Goal: Information Seeking & Learning: Learn about a topic

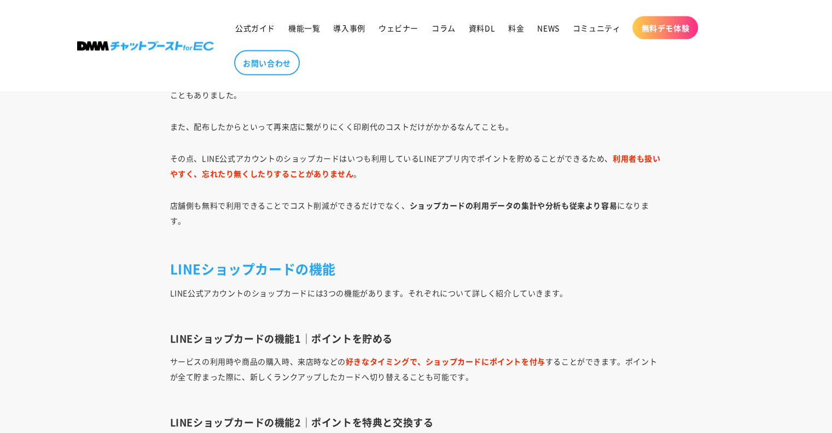
scroll to position [2135, 0]
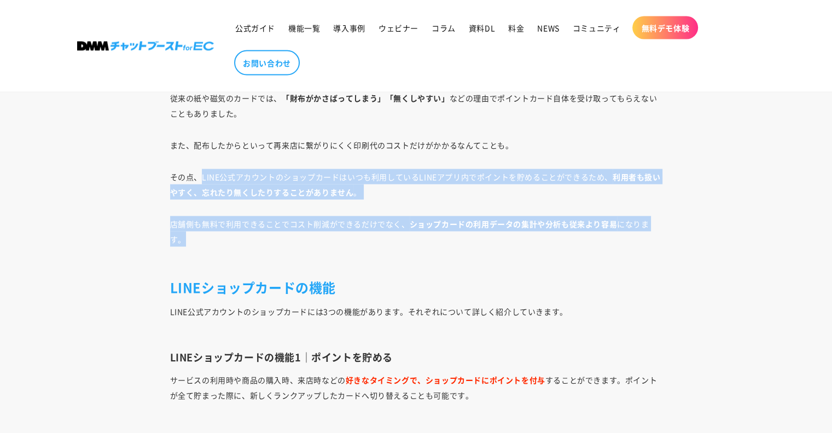
drag, startPoint x: 204, startPoint y: 175, endPoint x: 600, endPoint y: 242, distance: 402.5
click at [600, 242] on p "店舗側も無料で利用できることでコスト削減ができるだけでなく、 ショップカードの利用データの集計や分析も従来より容易 になります。" at bounding box center [416, 239] width 493 height 46
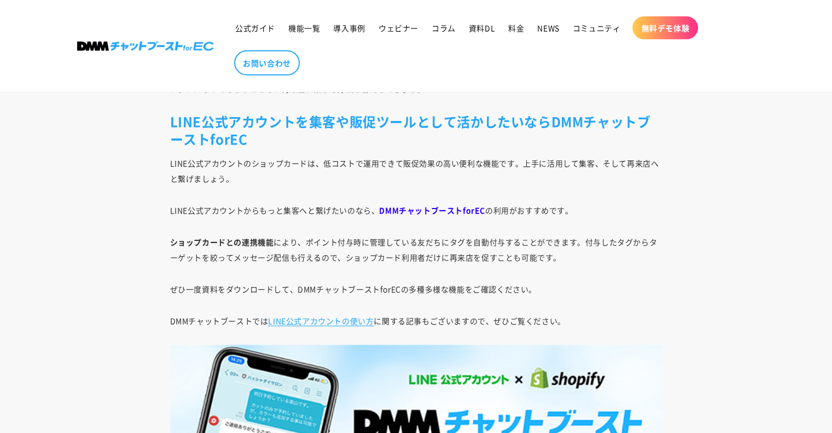
scroll to position [7608, 0]
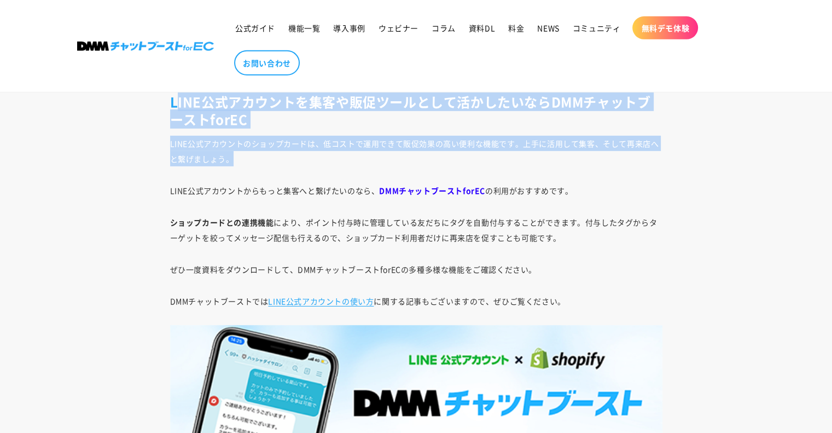
drag, startPoint x: 177, startPoint y: 103, endPoint x: 280, endPoint y: 158, distance: 116.5
click at [280, 158] on p "LINE公式アカウントのショップカードは、低コストで運用できて販促効果の高い便利な機能です。上手に活用して集客、そして再来店へと繋げましょう。" at bounding box center [416, 151] width 493 height 31
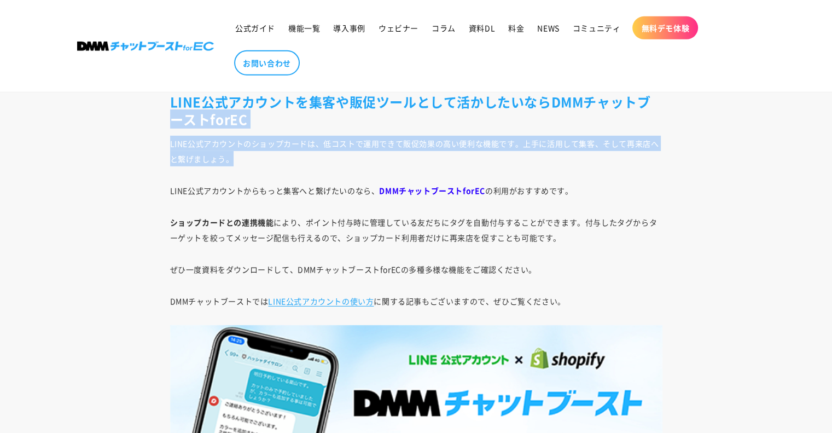
drag, startPoint x: 317, startPoint y: 159, endPoint x: 140, endPoint y: 111, distance: 183.2
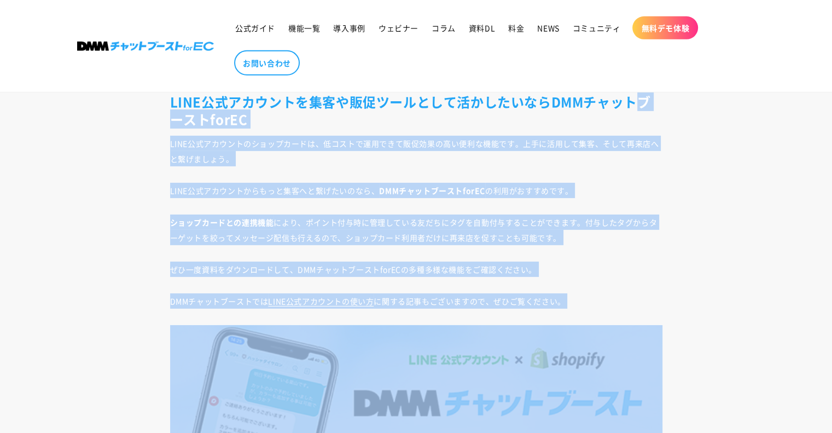
drag, startPoint x: 140, startPoint y: 111, endPoint x: 578, endPoint y: 294, distance: 474.7
click at [578, 294] on p "DMMチャットブーストでは LINE公式アカウントの使い方 に関する記事もございますので、ぜひご覧ください。" at bounding box center [416, 300] width 493 height 15
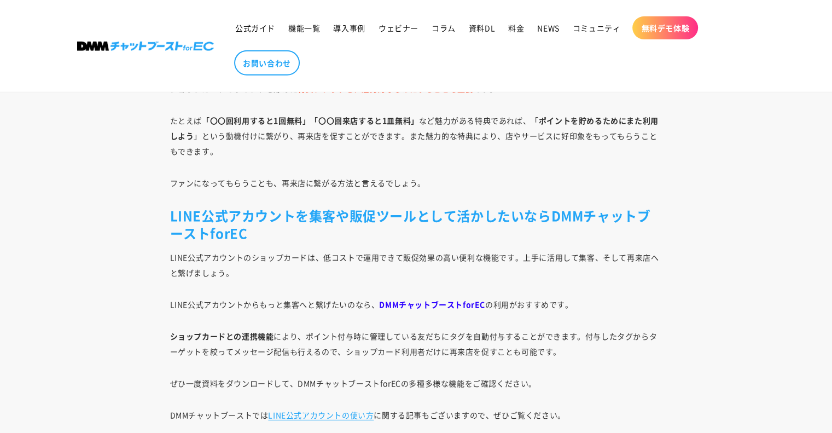
scroll to position [7549, 0]
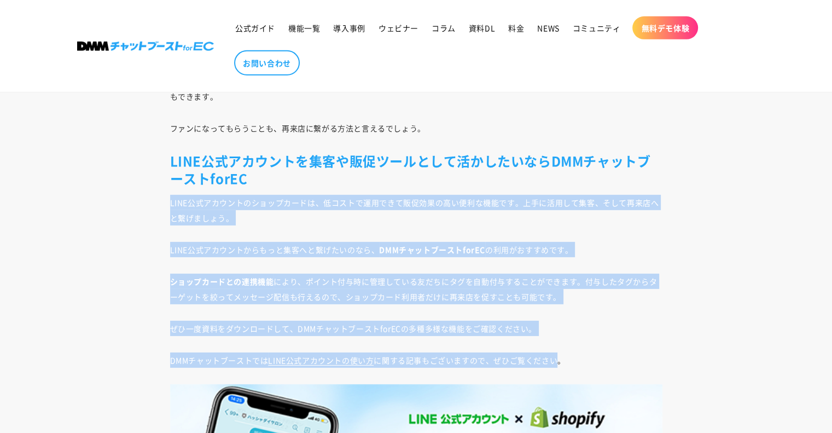
drag, startPoint x: 165, startPoint y: 196, endPoint x: 560, endPoint y: 352, distance: 425.3
click at [560, 352] on p "DMMチャットブーストでは LINE公式アカウントの使い方 に関する記事もございますので、ぜひご覧ください。" at bounding box center [416, 359] width 493 height 15
